Goal: Entertainment & Leisure: Consume media (video, audio)

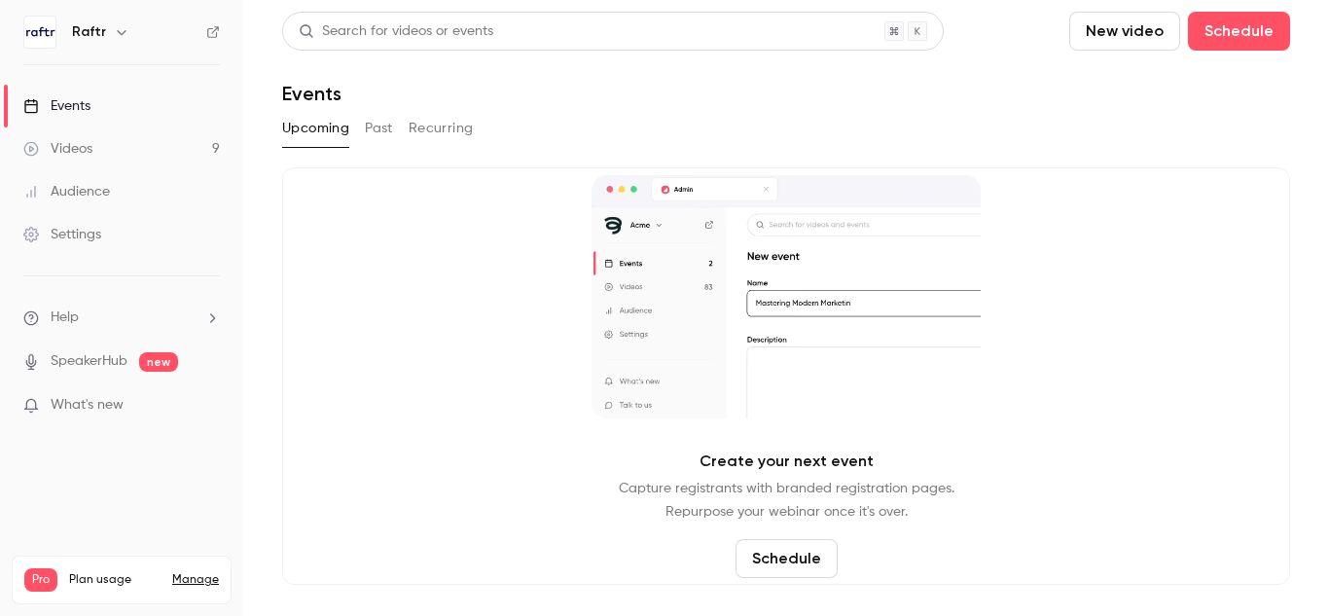
click at [66, 136] on link "Videos 9" at bounding box center [121, 148] width 243 height 43
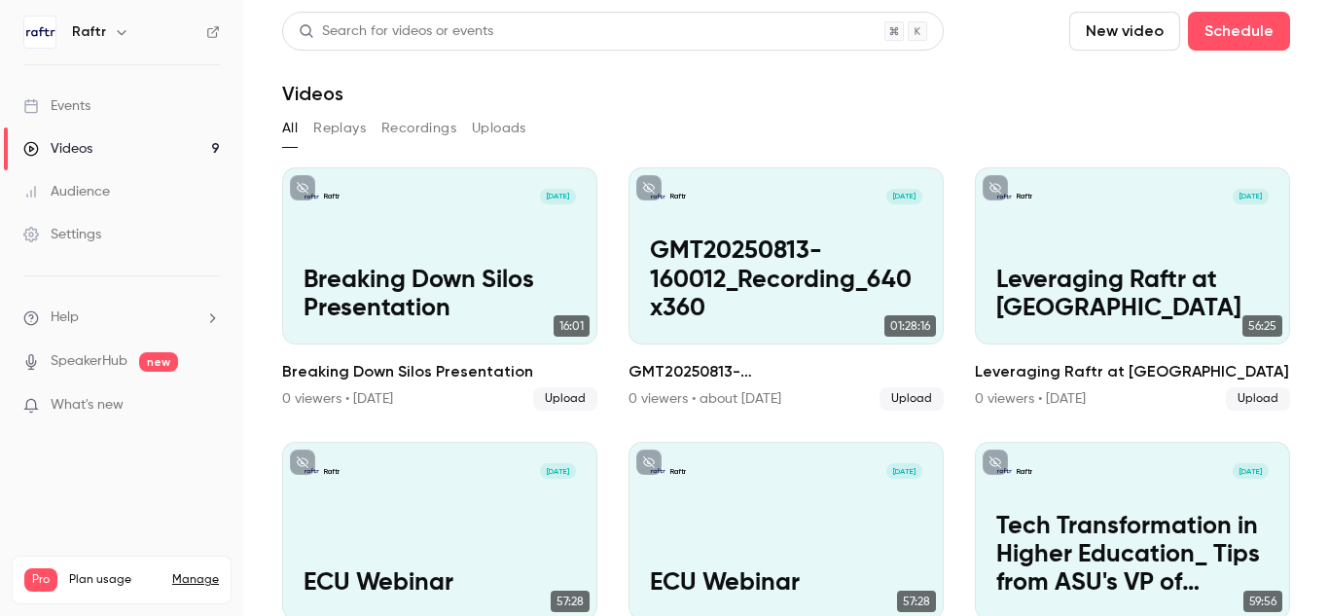
click at [474, 129] on button "Uploads" at bounding box center [499, 128] width 54 height 31
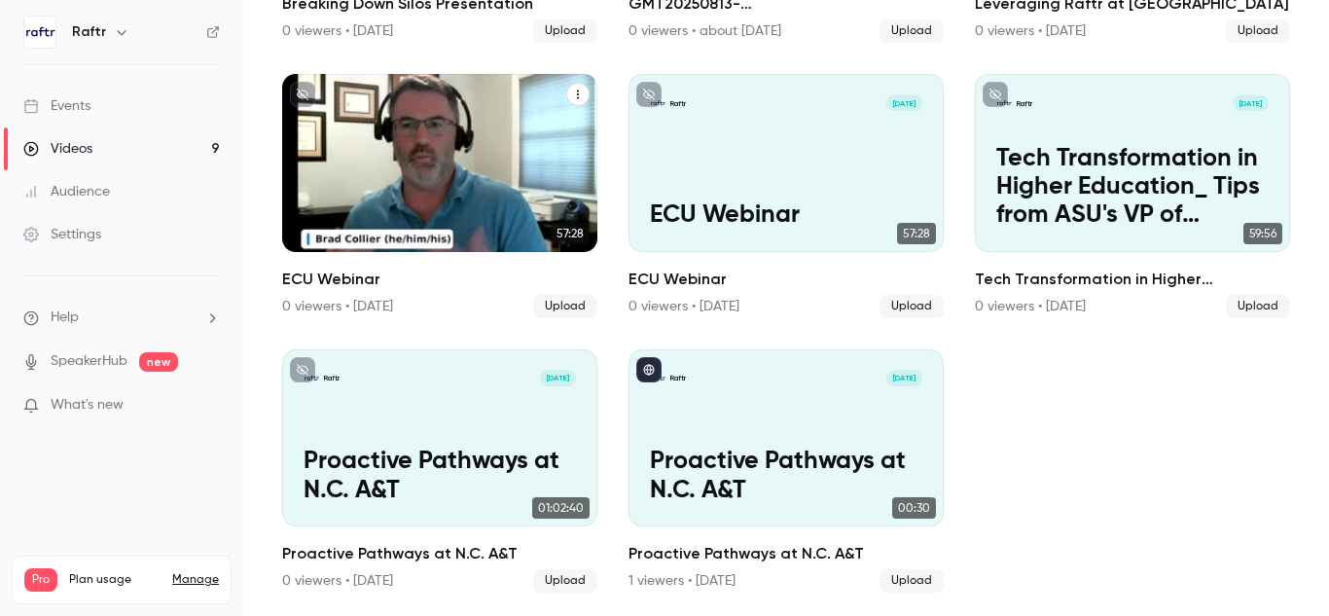
click at [433, 125] on div "Raftr [DATE] ECU Webinar" at bounding box center [439, 162] width 315 height 177
